Goal: Find specific page/section: Find specific page/section

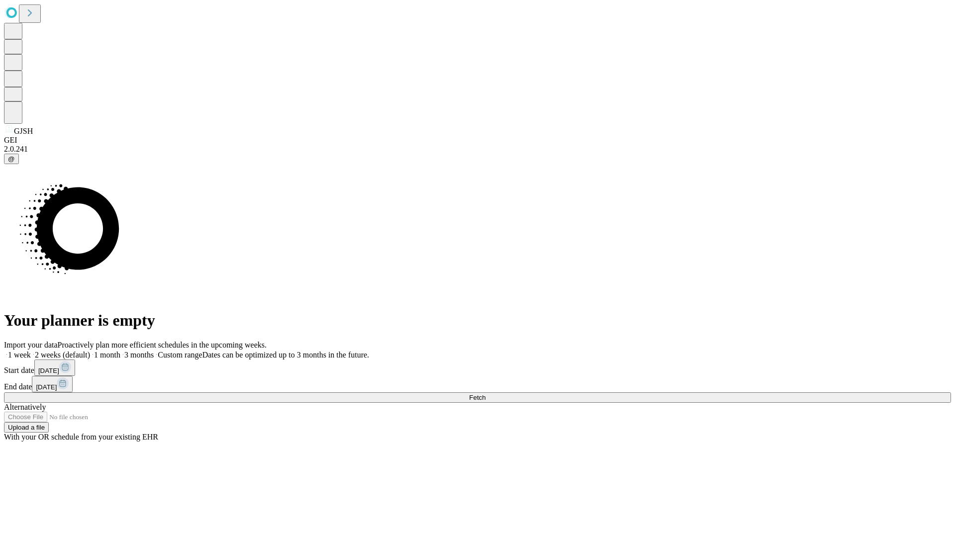
click at [485, 394] on span "Fetch" at bounding box center [477, 397] width 16 height 7
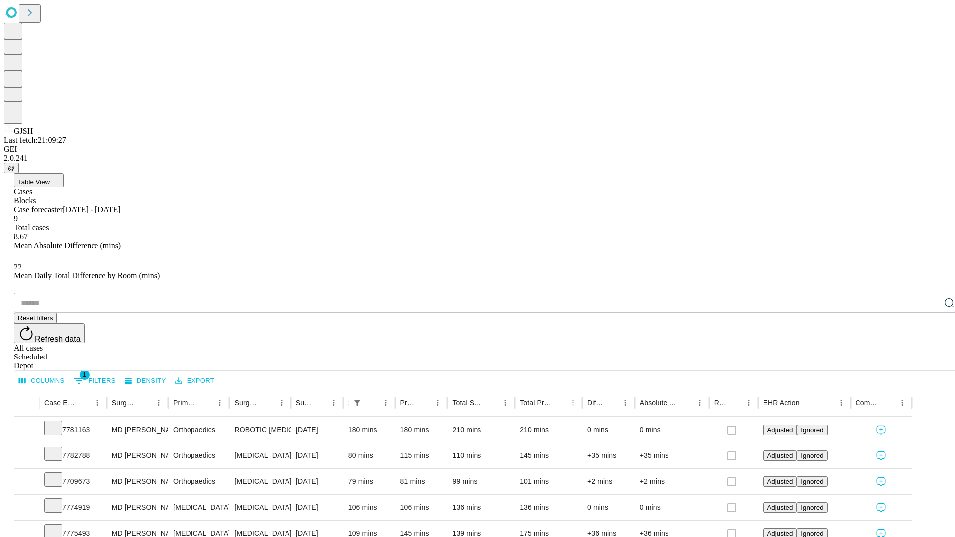
click at [929, 361] on div "Depot" at bounding box center [487, 365] width 947 height 9
